Goal: Transaction & Acquisition: Purchase product/service

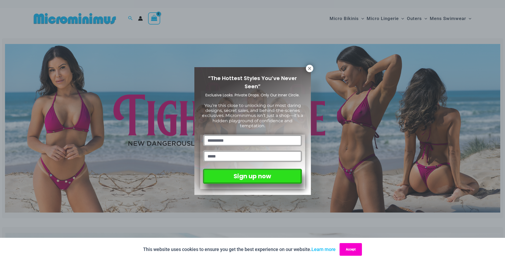
click at [351, 249] on button "Accept" at bounding box center [351, 249] width 22 height 13
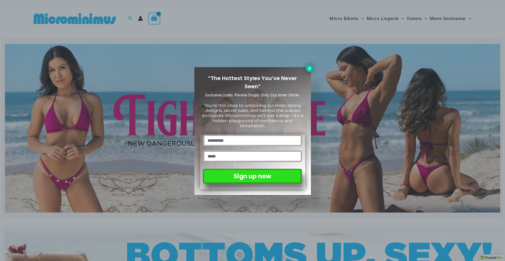
click at [307, 68] on button at bounding box center [309, 68] width 7 height 7
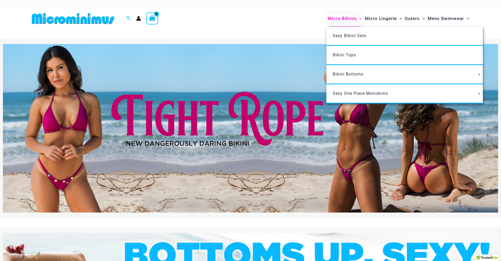
click at [344, 20] on span "Micro Bikinis" at bounding box center [342, 18] width 29 height 13
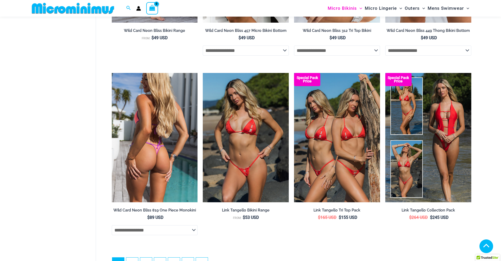
scroll to position [1438, 0]
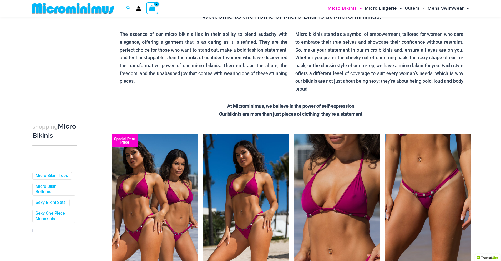
drag, startPoint x: 505, startPoint y: 239, endPoint x: 505, endPoint y: 42, distance: 196.8
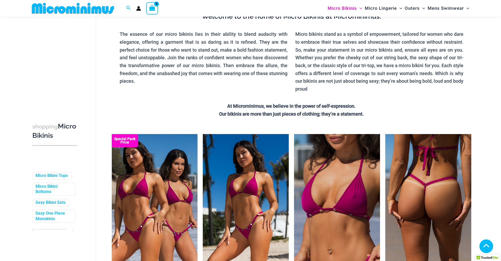
scroll to position [109, 0]
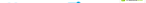
scroll to position [109, 0]
